Goal: Check status: Check status

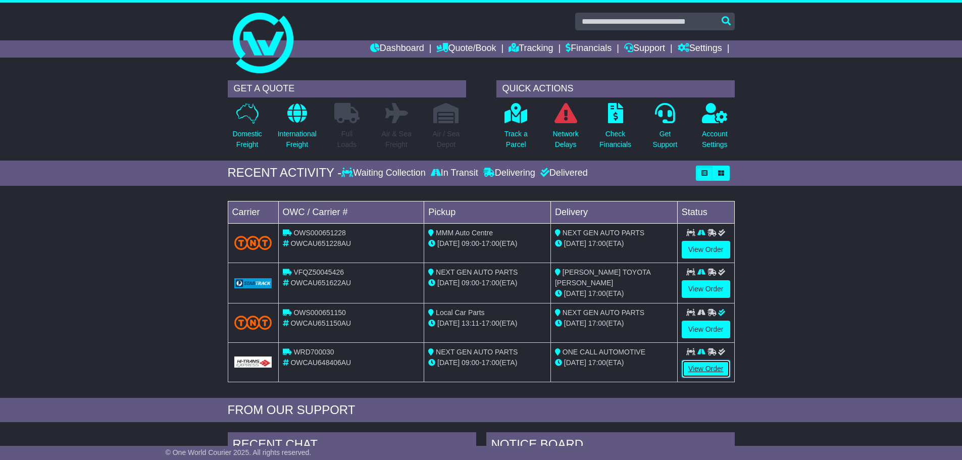
click at [717, 370] on link "View Order" at bounding box center [706, 369] width 48 height 18
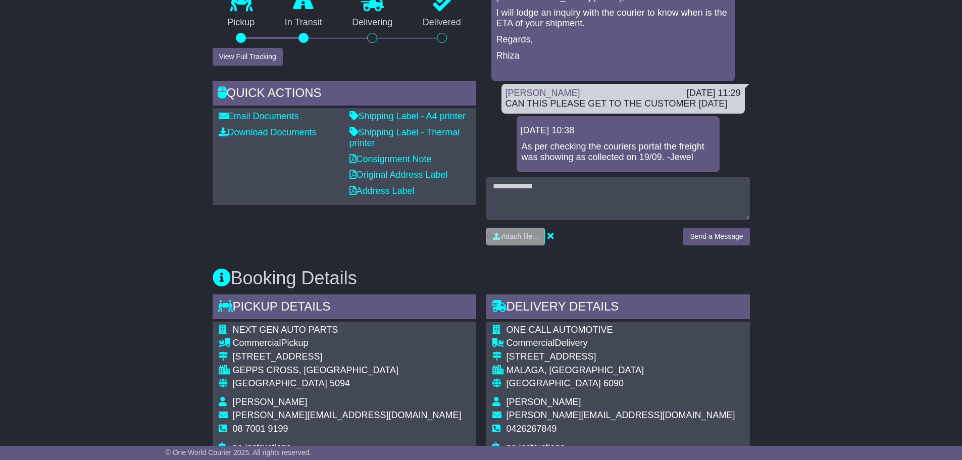
scroll to position [353, 0]
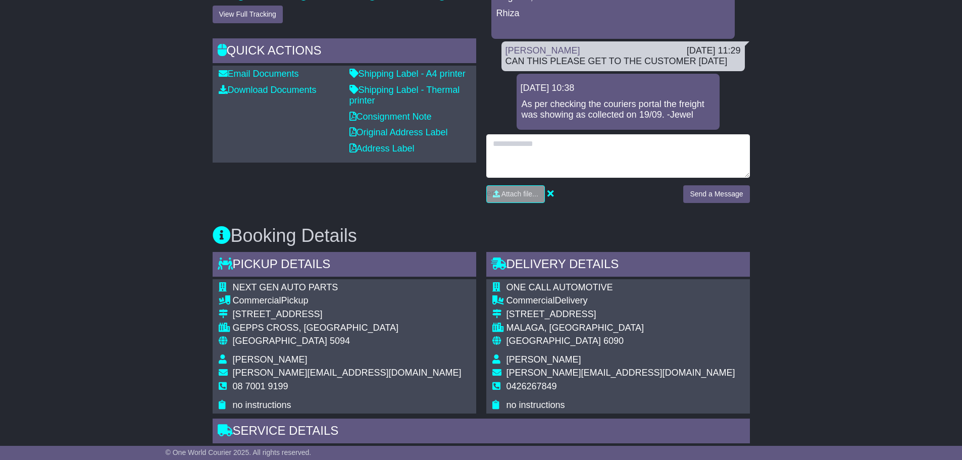
click at [536, 134] on textarea at bounding box center [618, 155] width 264 height 43
type textarea "**********"
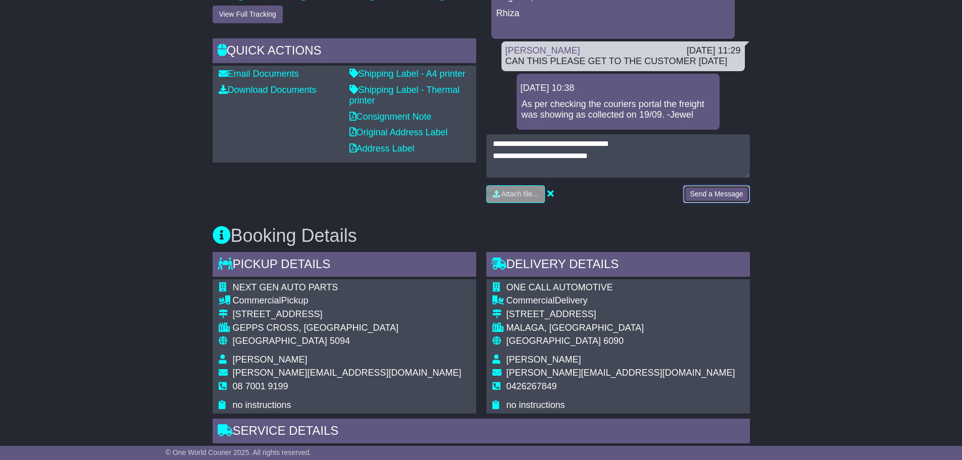
click at [700, 190] on button "Send a Message" at bounding box center [716, 194] width 66 height 18
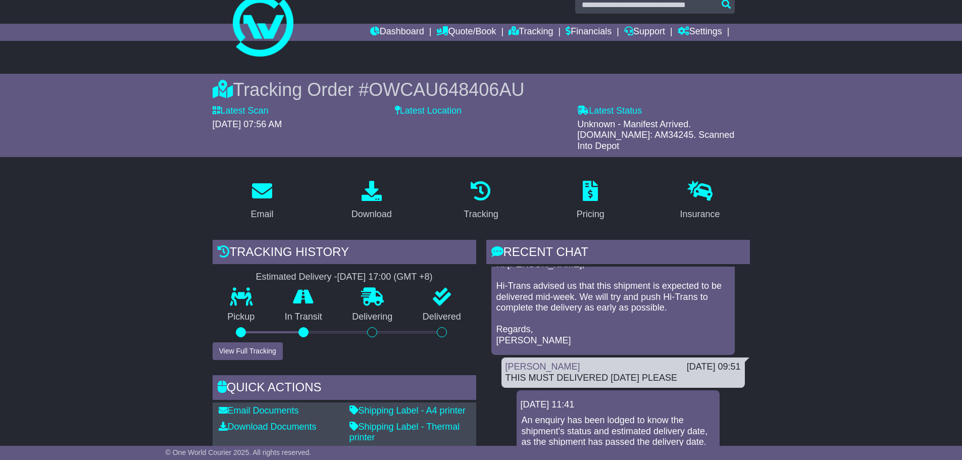
scroll to position [0, 0]
